Goal: Check status: Check status

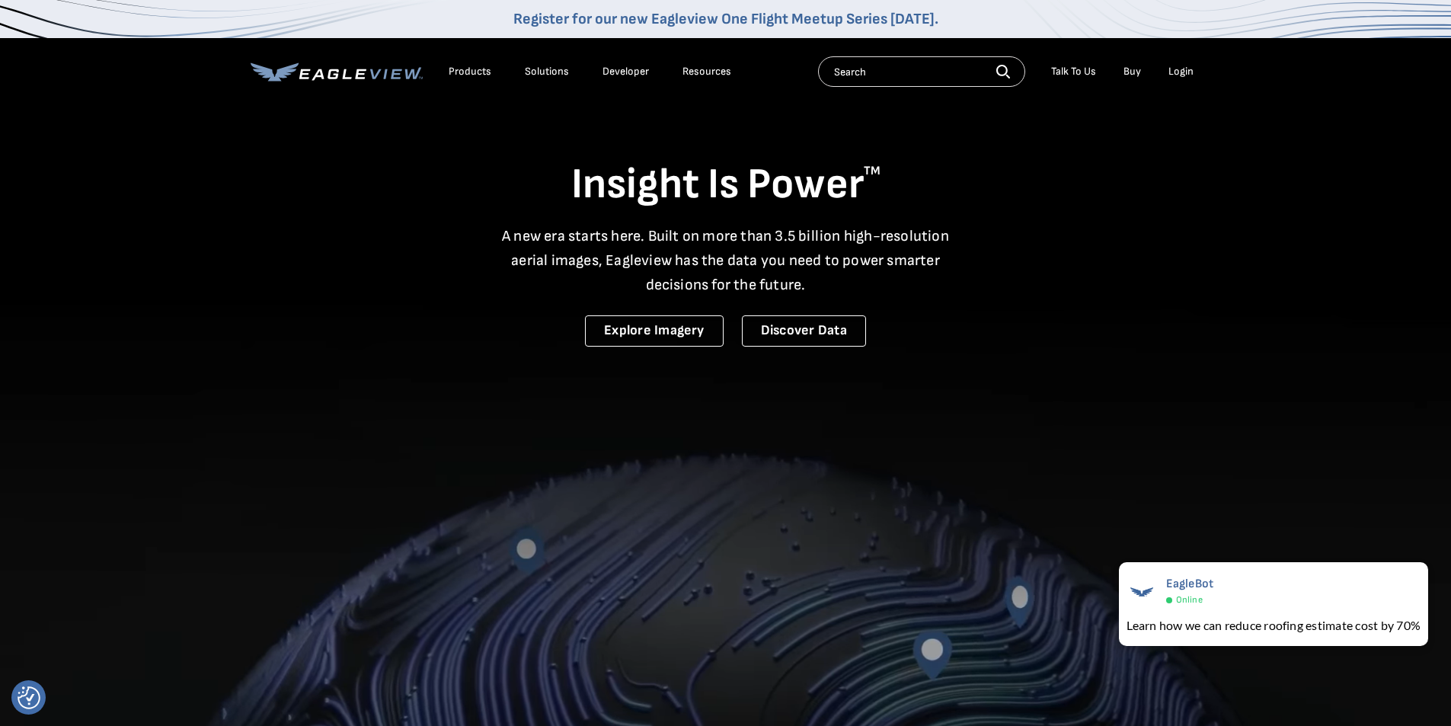
click at [1180, 70] on div "Login" at bounding box center [1180, 72] width 25 height 14
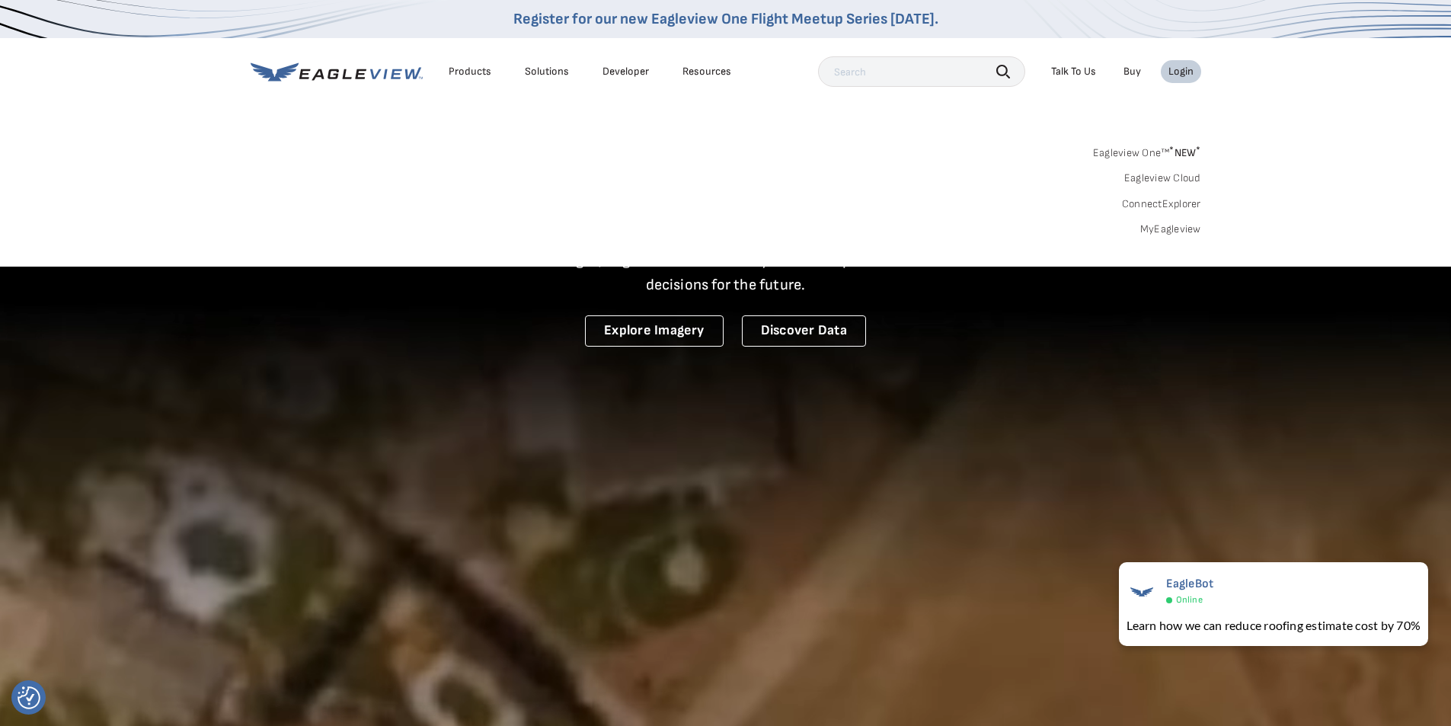
click at [1178, 229] on link "MyEagleview" at bounding box center [1170, 229] width 61 height 14
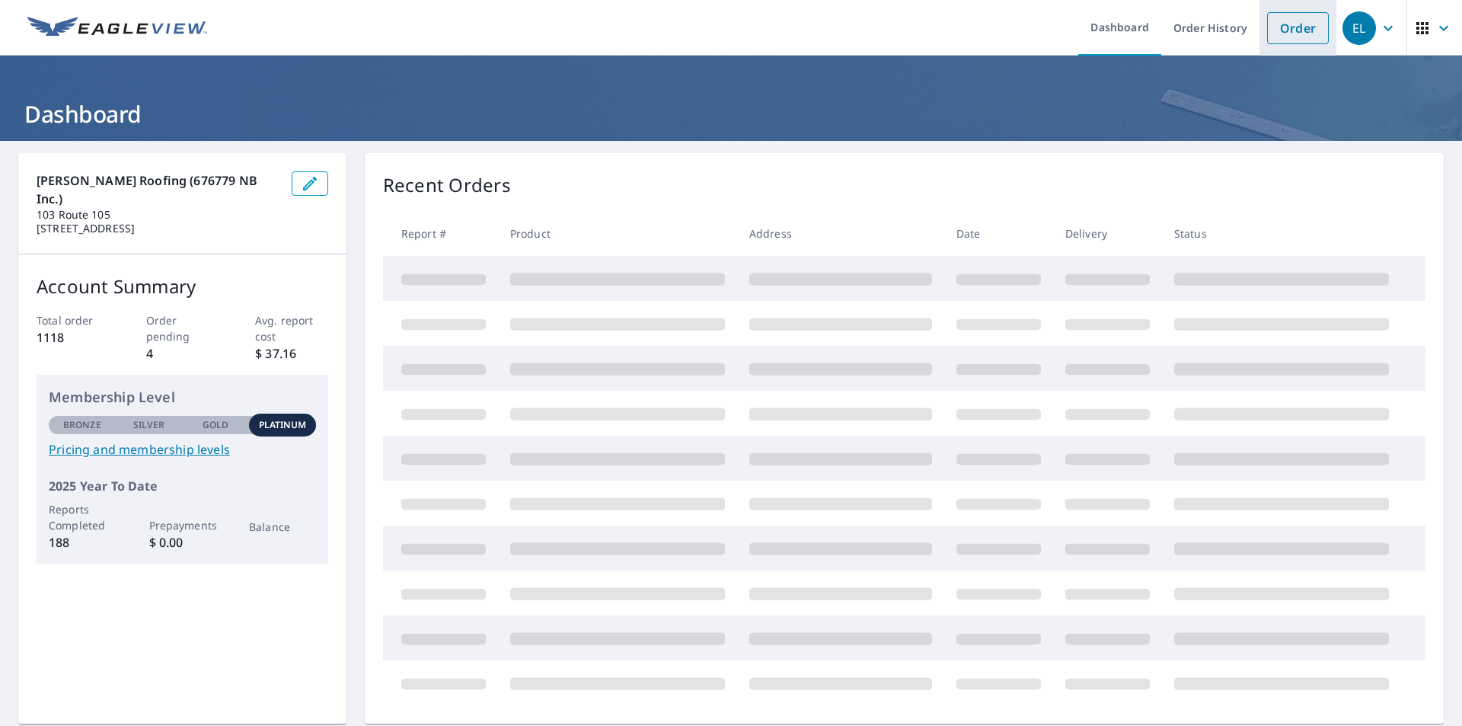
click at [1272, 30] on link "Order" at bounding box center [1298, 28] width 62 height 32
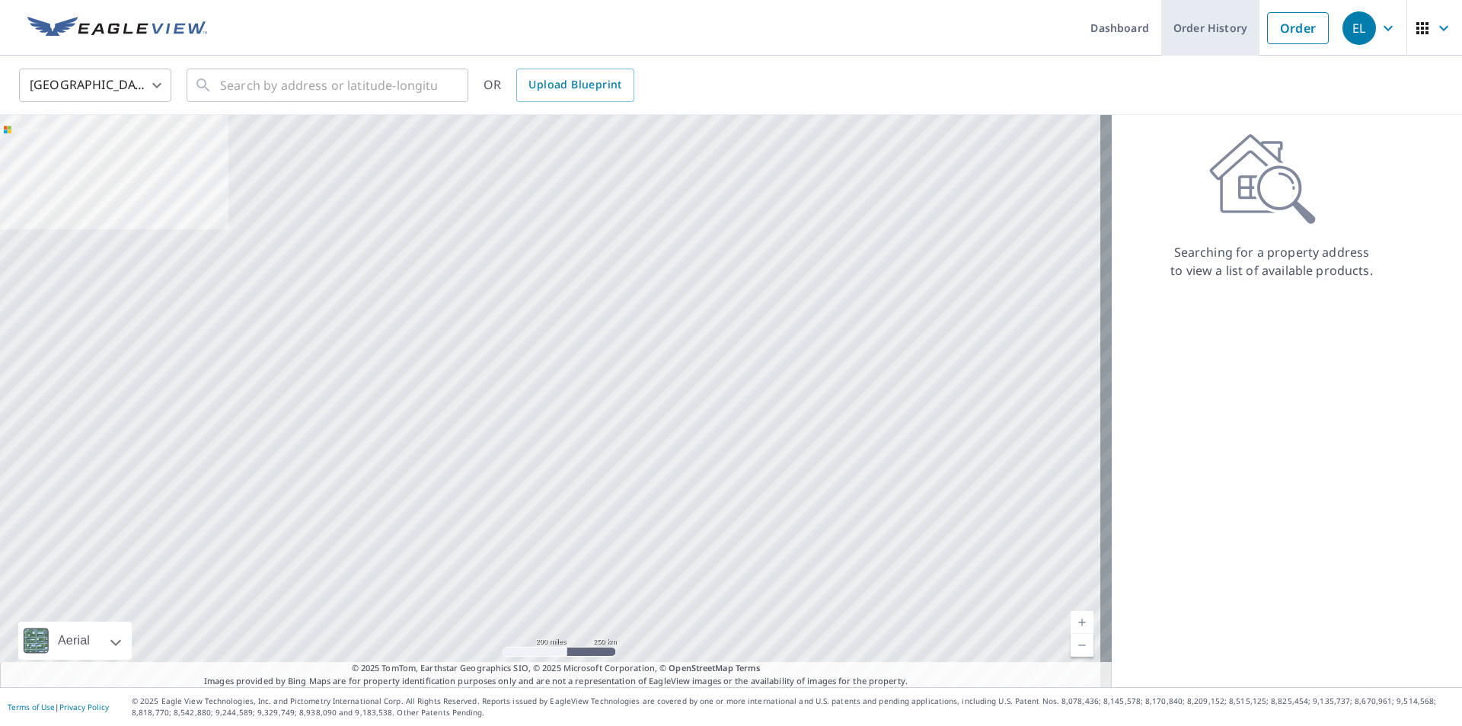
click at [1207, 30] on link "Order History" at bounding box center [1210, 28] width 98 height 56
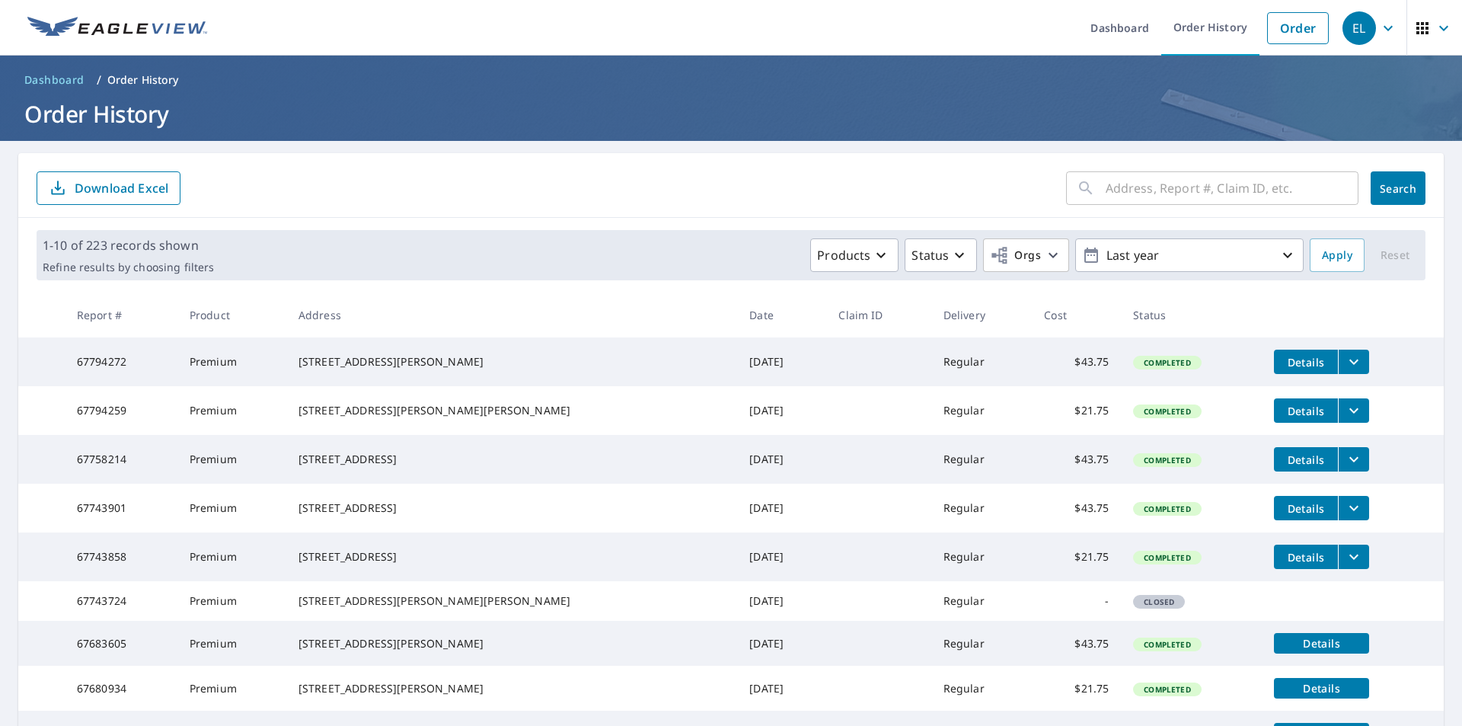
click at [1059, 435] on td "$21.75" at bounding box center [1076, 410] width 89 height 49
click at [1209, 415] on td "Completed" at bounding box center [1191, 410] width 141 height 49
click at [1283, 418] on span "Details" at bounding box center [1306, 411] width 46 height 14
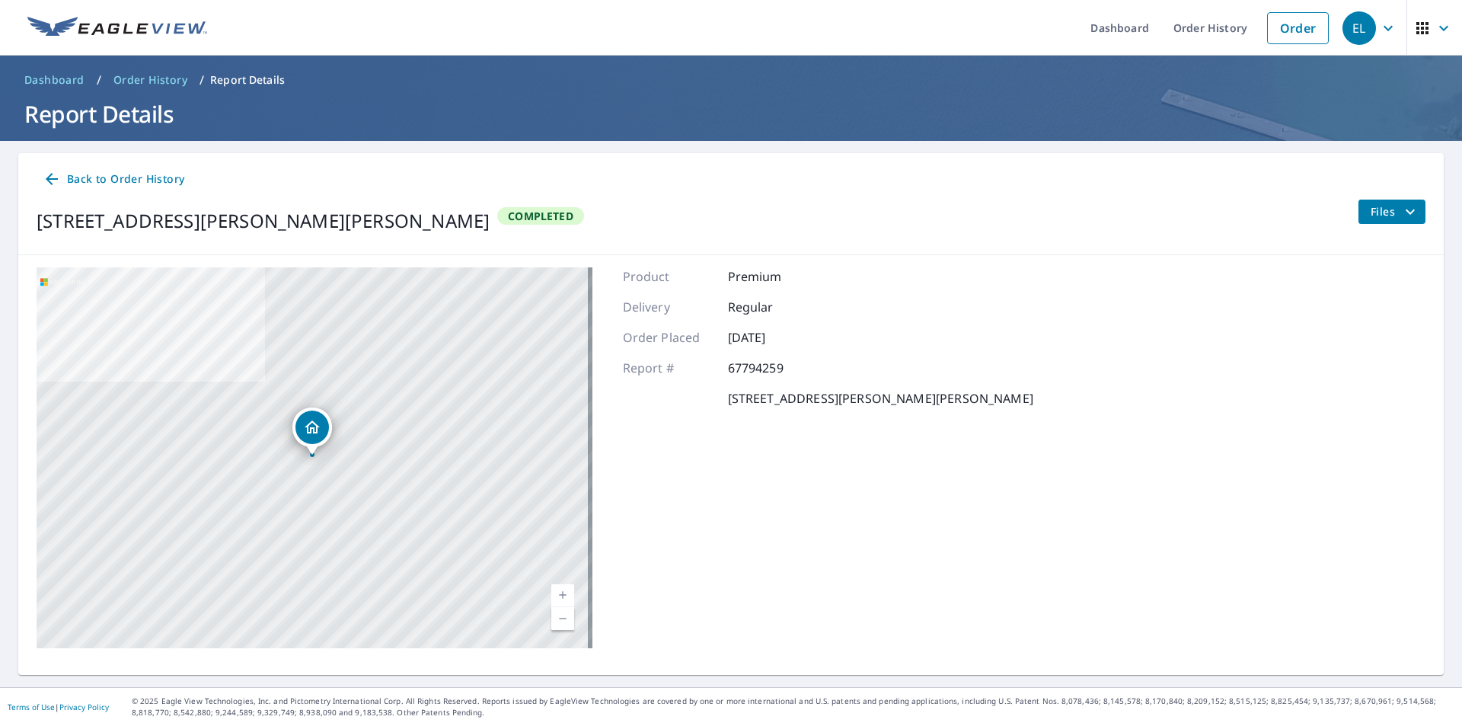
click at [1413, 17] on span "button" at bounding box center [1434, 28] width 43 height 37
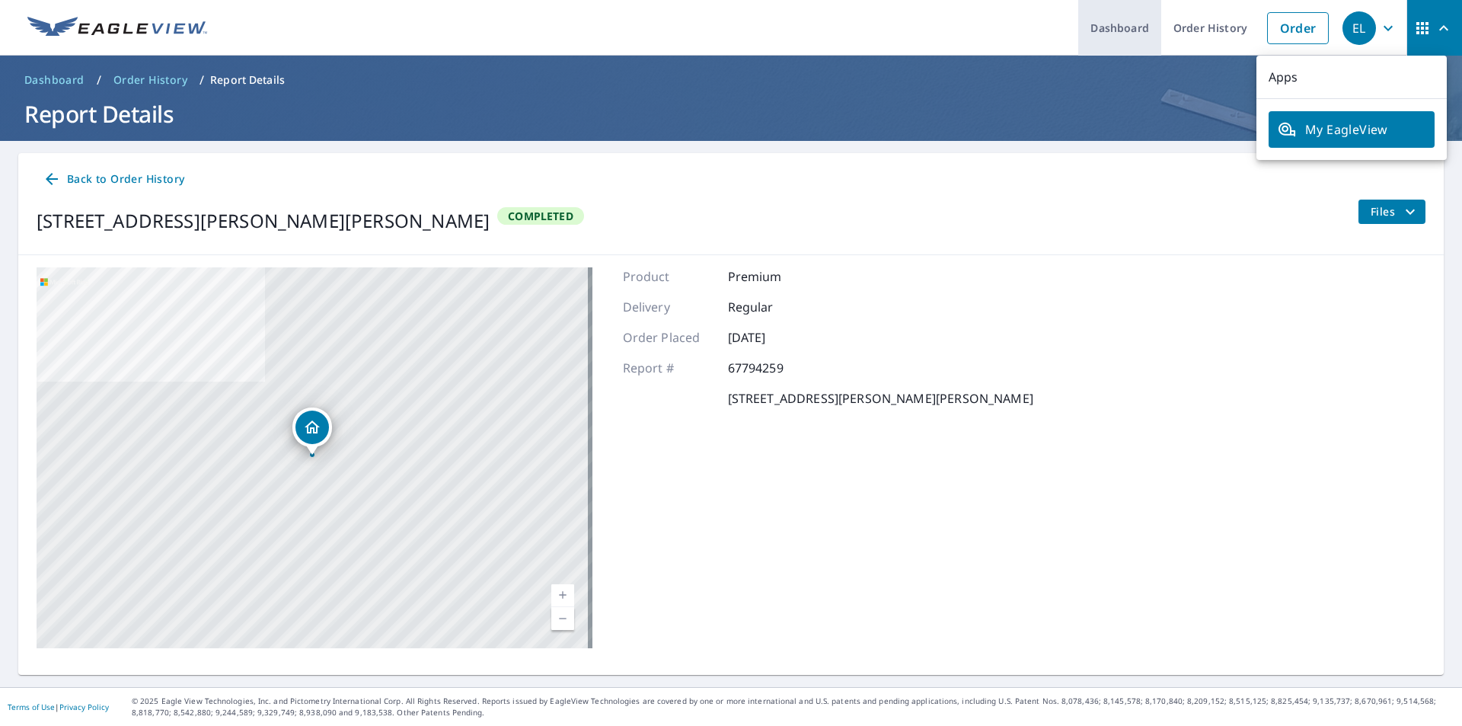
click at [1109, 21] on link "Dashboard" at bounding box center [1119, 28] width 83 height 56
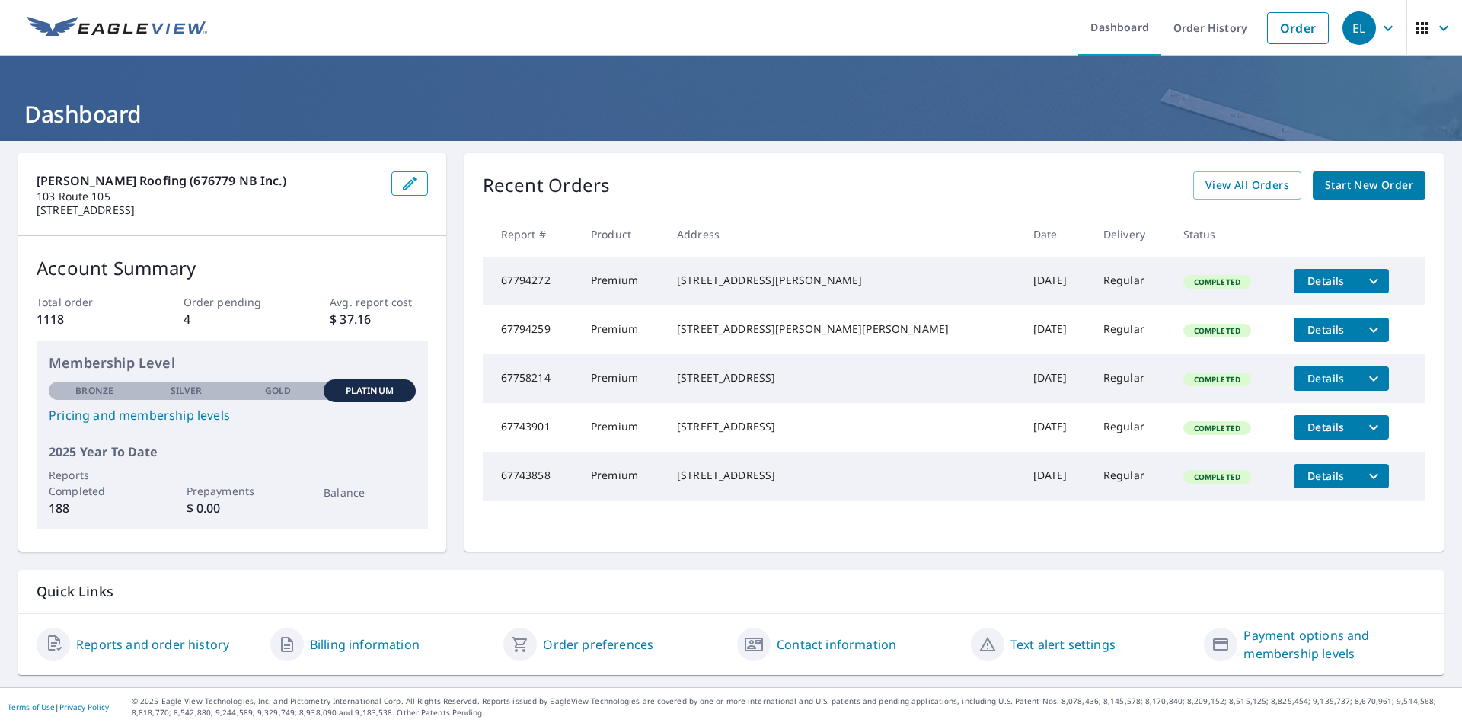
click at [1356, 25] on div "EL" at bounding box center [1360, 28] width 34 height 34
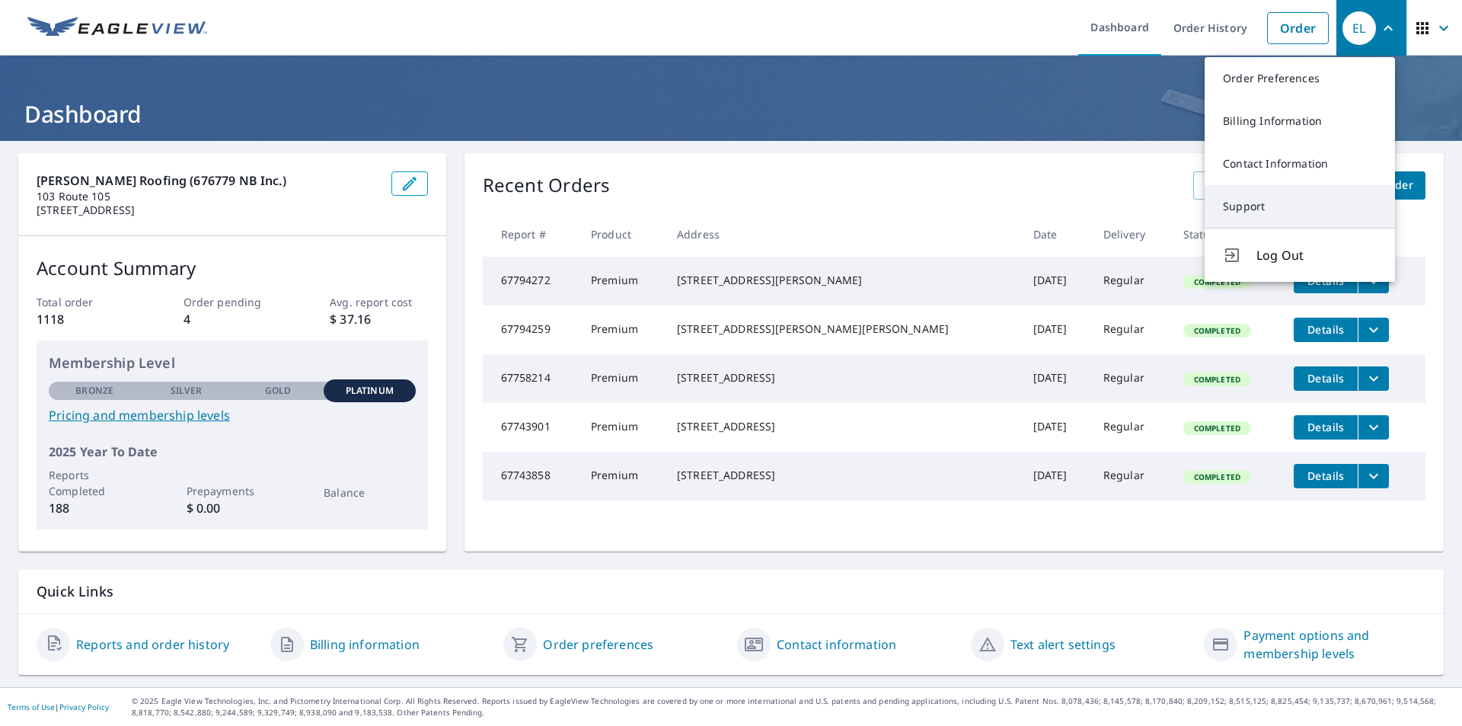
click at [1263, 196] on link "Support" at bounding box center [1300, 206] width 190 height 43
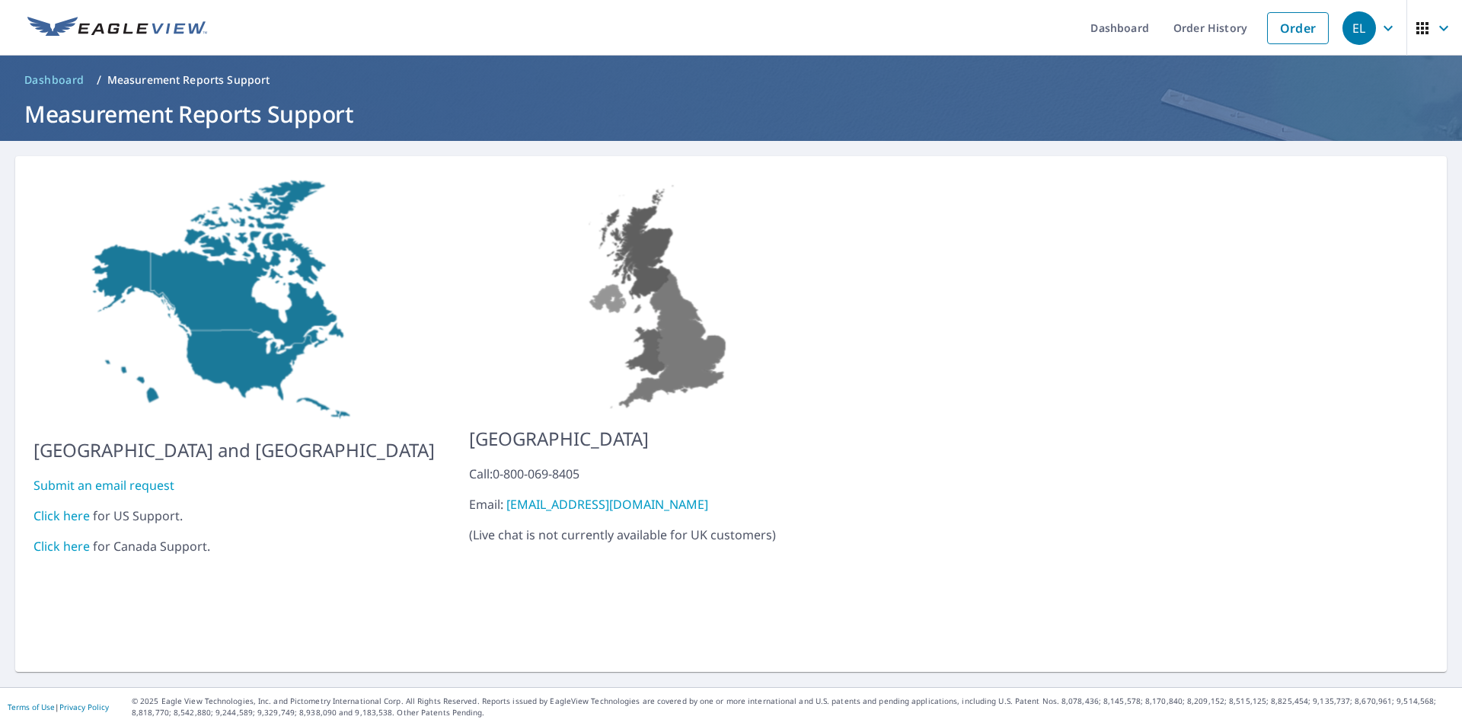
click at [53, 538] on link "Click here" at bounding box center [62, 546] width 56 height 17
